Goal: Task Accomplishment & Management: Use online tool/utility

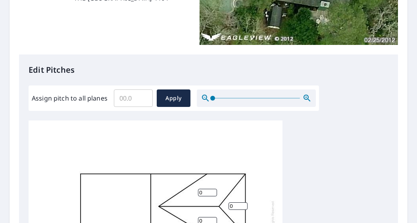
scroll to position [238, 0]
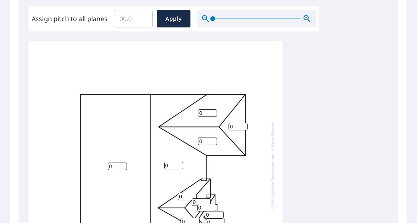
click at [138, 24] on input "Assign pitch to all planes" at bounding box center [133, 19] width 39 height 22
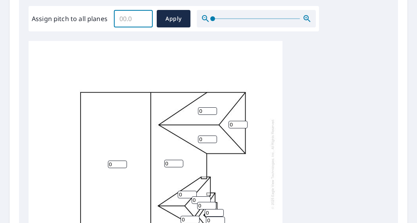
scroll to position [8, 0]
type input "7"
click at [173, 19] on span "Apply" at bounding box center [173, 19] width 21 height 10
type input "7"
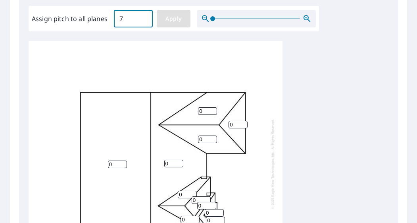
type input "7"
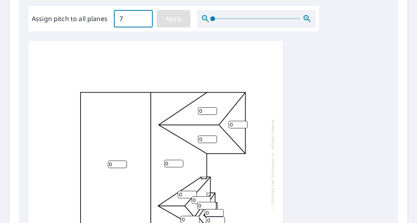
type input "7"
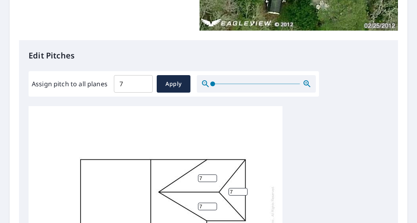
scroll to position [133, 0]
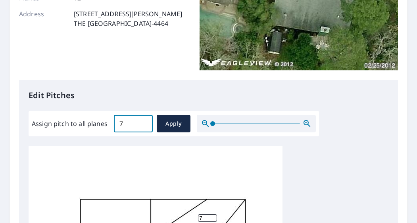
drag, startPoint x: 123, startPoint y: 123, endPoint x: 109, endPoint y: 122, distance: 14.4
click at [111, 124] on div "Assign pitch to all planes 7 ​ Apply" at bounding box center [174, 123] width 284 height 17
type input "6"
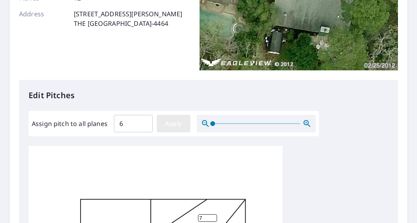
click at [178, 123] on span "Apply" at bounding box center [173, 124] width 21 height 10
type input "6"
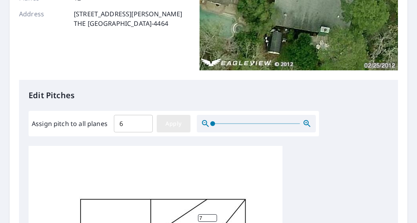
type input "6"
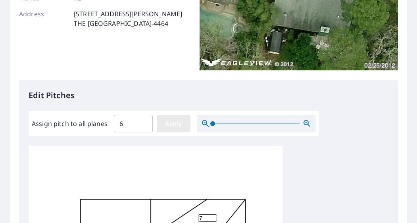
type input "6"
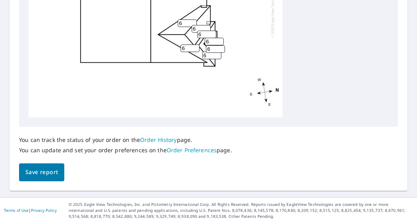
click at [50, 175] on span "Save report" at bounding box center [41, 172] width 33 height 10
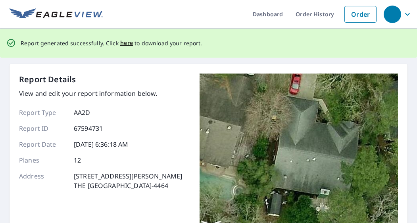
scroll to position [0, 0]
click at [121, 41] on span "here" at bounding box center [126, 43] width 13 height 10
